Goal: Check status: Check status

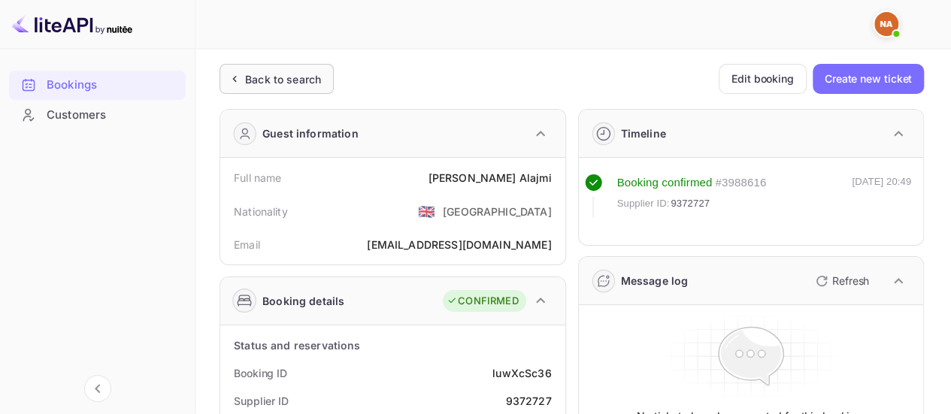
click at [246, 79] on div "Back to search" at bounding box center [283, 79] width 76 height 16
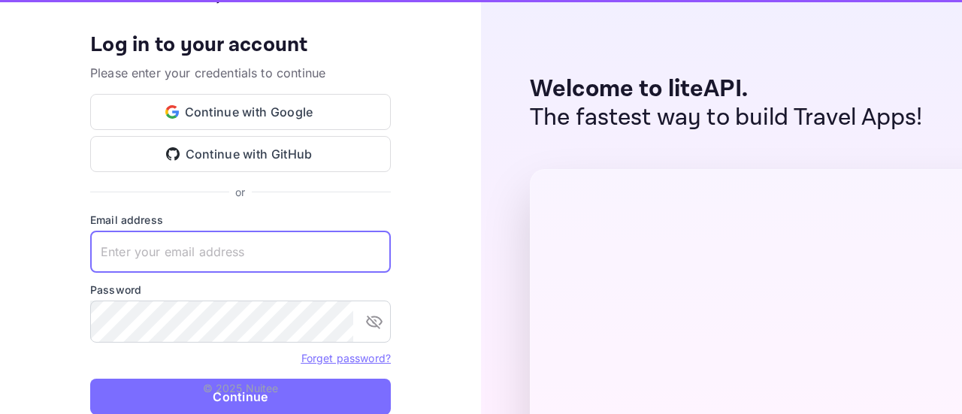
type input "[EMAIL_ADDRESS][DOMAIN_NAME]"
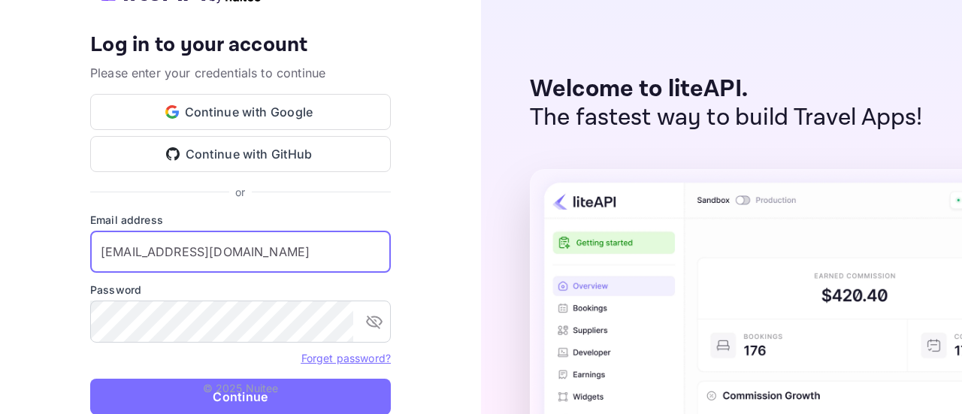
click at [374, 238] on input "[EMAIL_ADDRESS][DOMAIN_NAME]" at bounding box center [240, 252] width 301 height 42
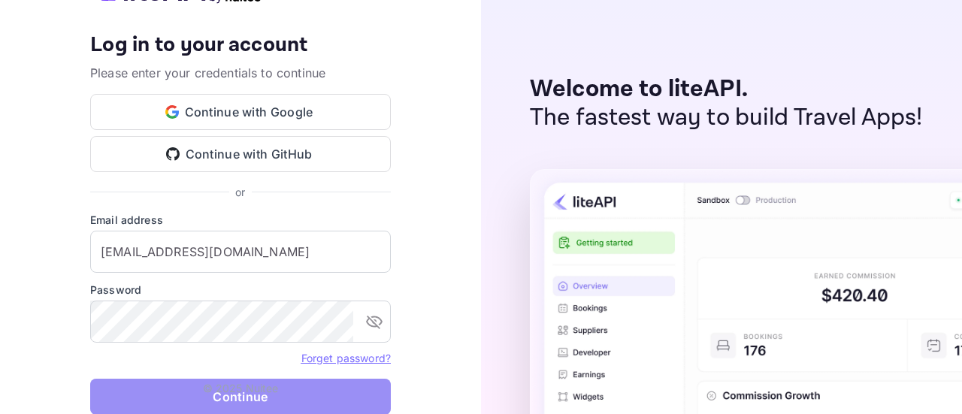
click at [150, 398] on button "Continue" at bounding box center [240, 397] width 301 height 36
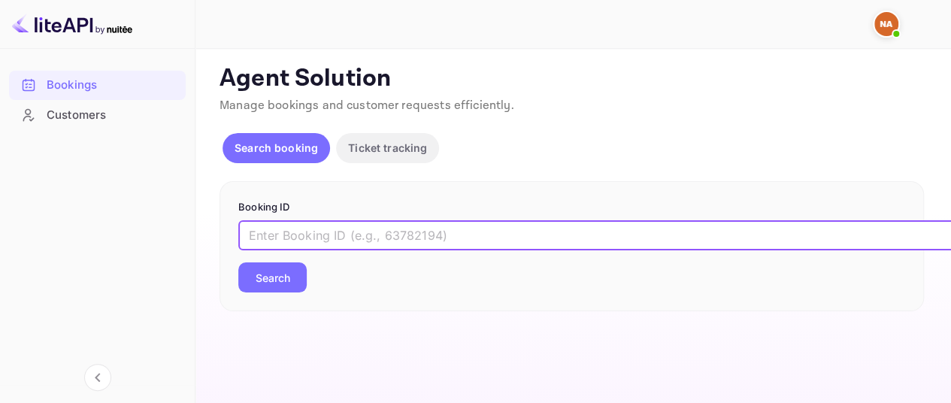
click at [820, 241] on input "text" at bounding box center [613, 235] width 751 height 30
paste input "9633253"
type input "9633253"
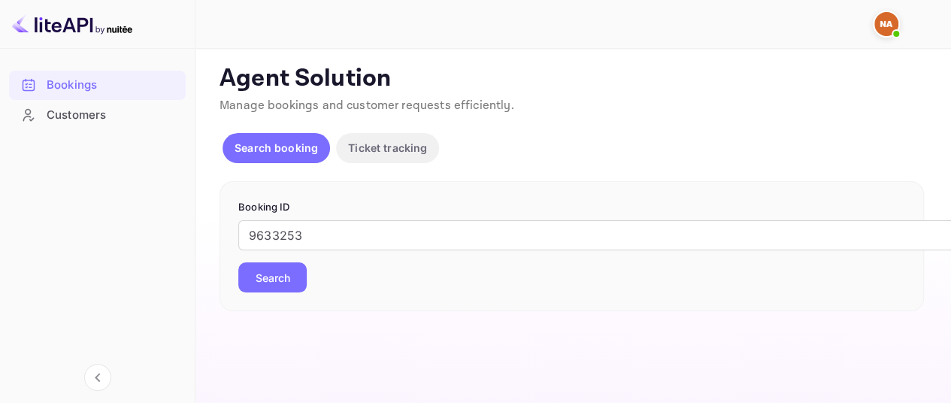
click at [261, 277] on button "Search" at bounding box center [272, 277] width 68 height 30
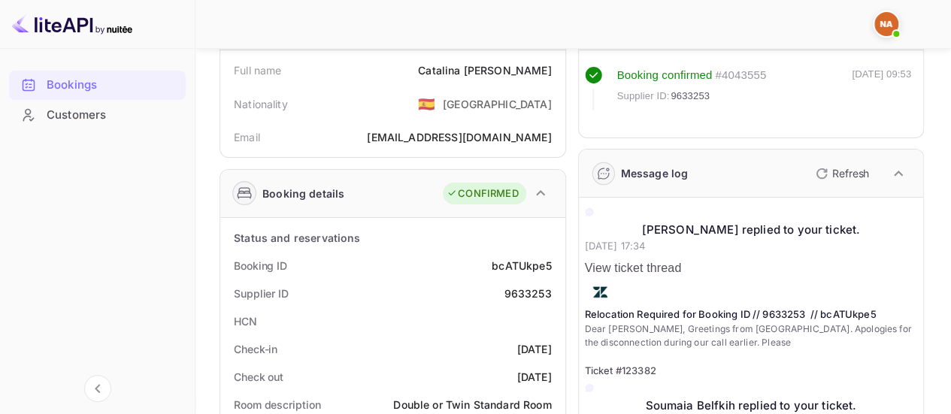
scroll to position [109, 0]
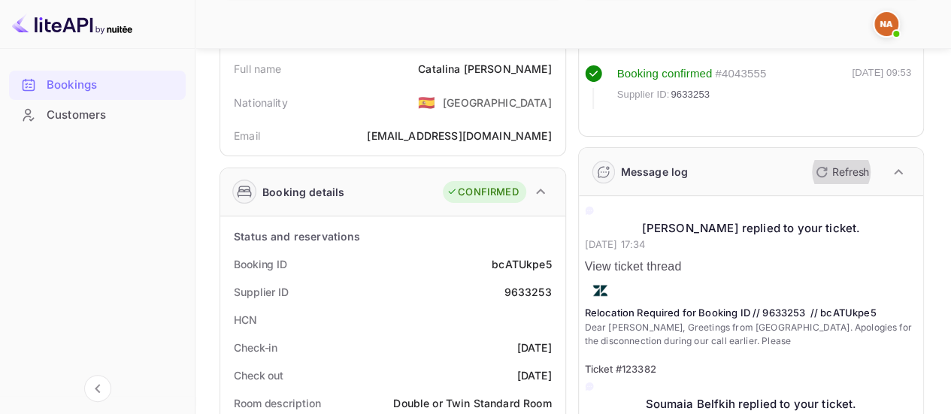
click at [832, 174] on p "Refresh" at bounding box center [850, 172] width 37 height 16
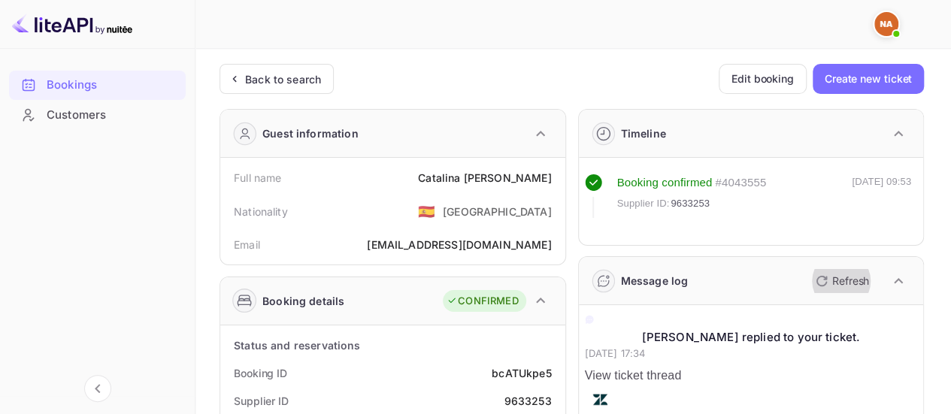
click at [839, 276] on p "Refresh" at bounding box center [850, 281] width 37 height 16
click at [829, 276] on icon "button" at bounding box center [821, 281] width 18 height 18
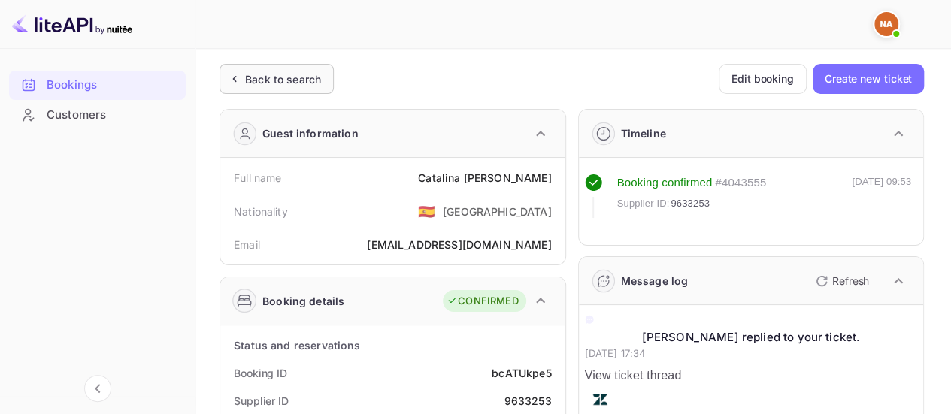
click at [236, 80] on icon at bounding box center [234, 78] width 16 height 15
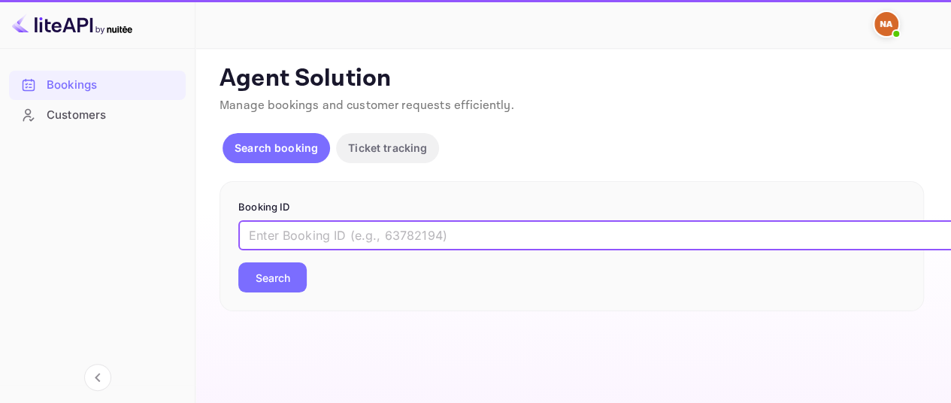
click at [376, 225] on input "text" at bounding box center [613, 235] width 751 height 30
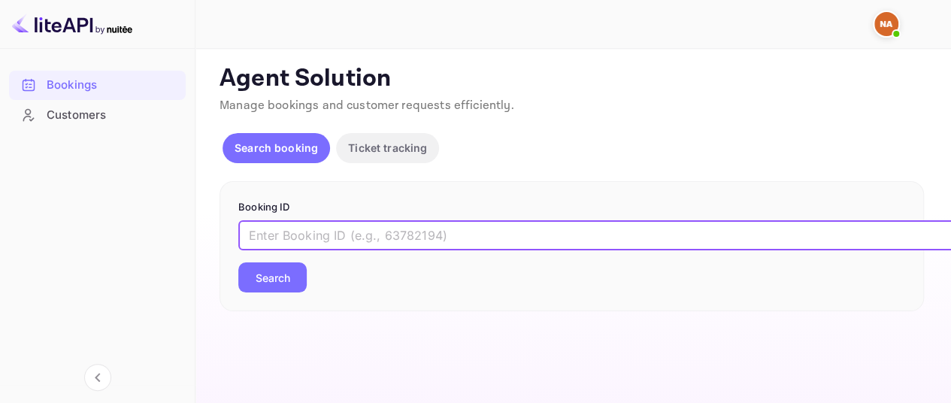
paste input "9633253"
type input "9633253"
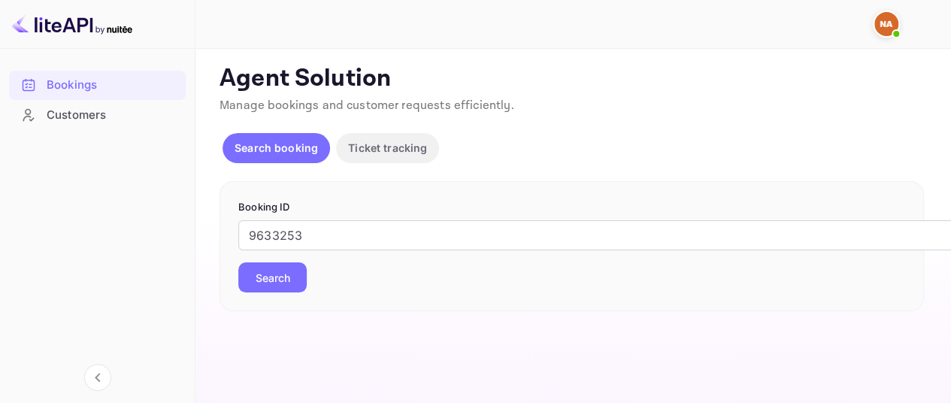
click at [295, 277] on button "Search" at bounding box center [272, 277] width 68 height 30
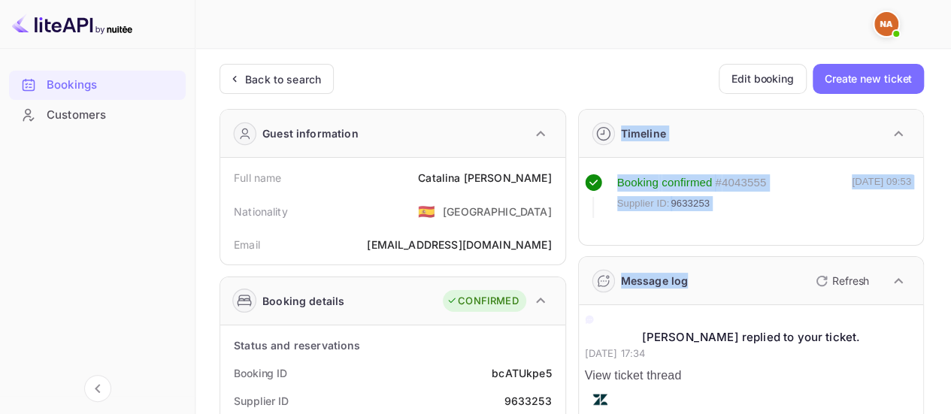
drag, startPoint x: 595, startPoint y: 95, endPoint x: 676, endPoint y: 270, distance: 192.3
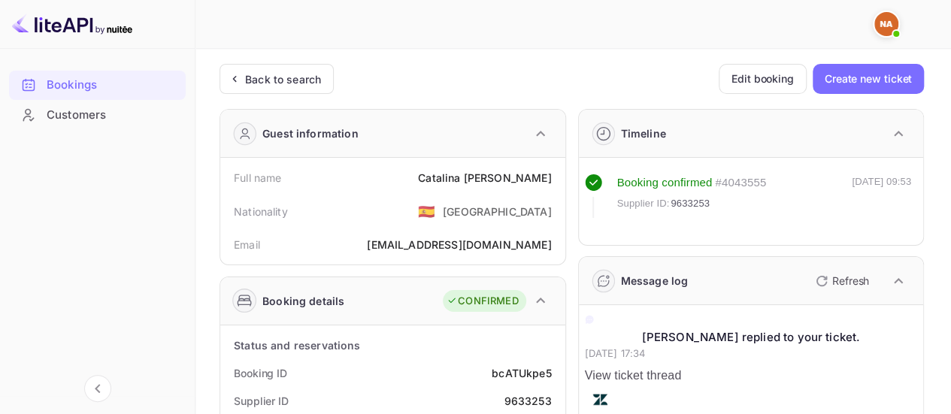
click at [562, 91] on div "Back to search Edit booking Create new ticket" at bounding box center [571, 79] width 704 height 30
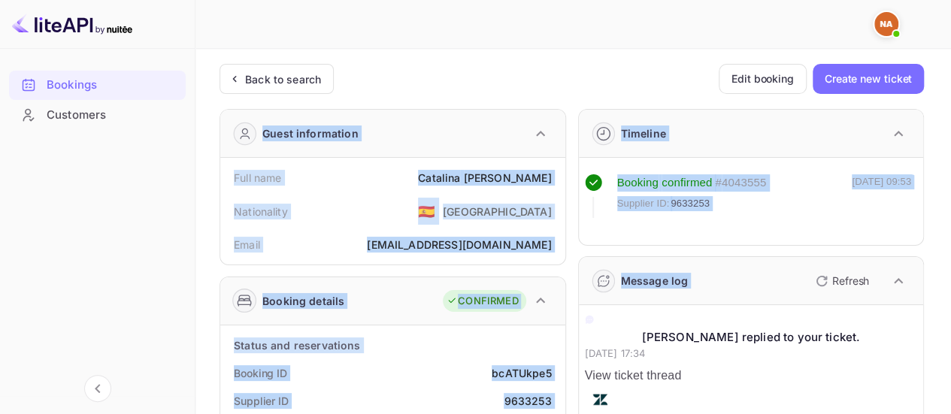
drag, startPoint x: 562, startPoint y: 91, endPoint x: 698, endPoint y: 306, distance: 254.3
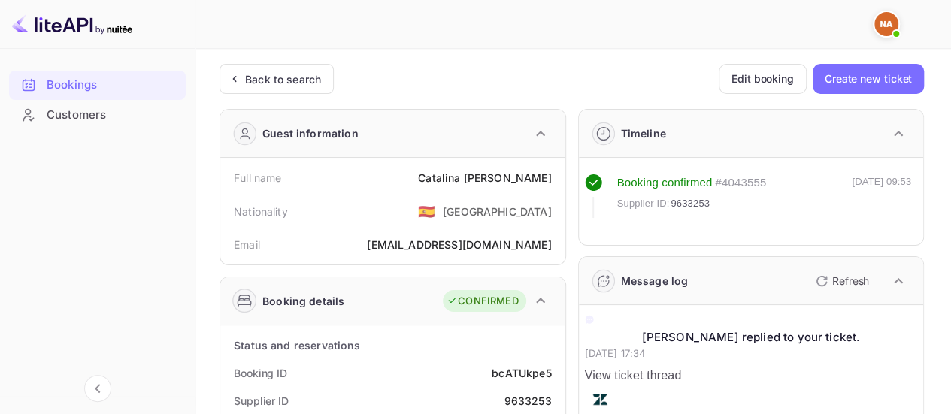
click at [535, 75] on div "Back to search Edit booking Create new ticket" at bounding box center [571, 79] width 704 height 30
